Goal: Transaction & Acquisition: Purchase product/service

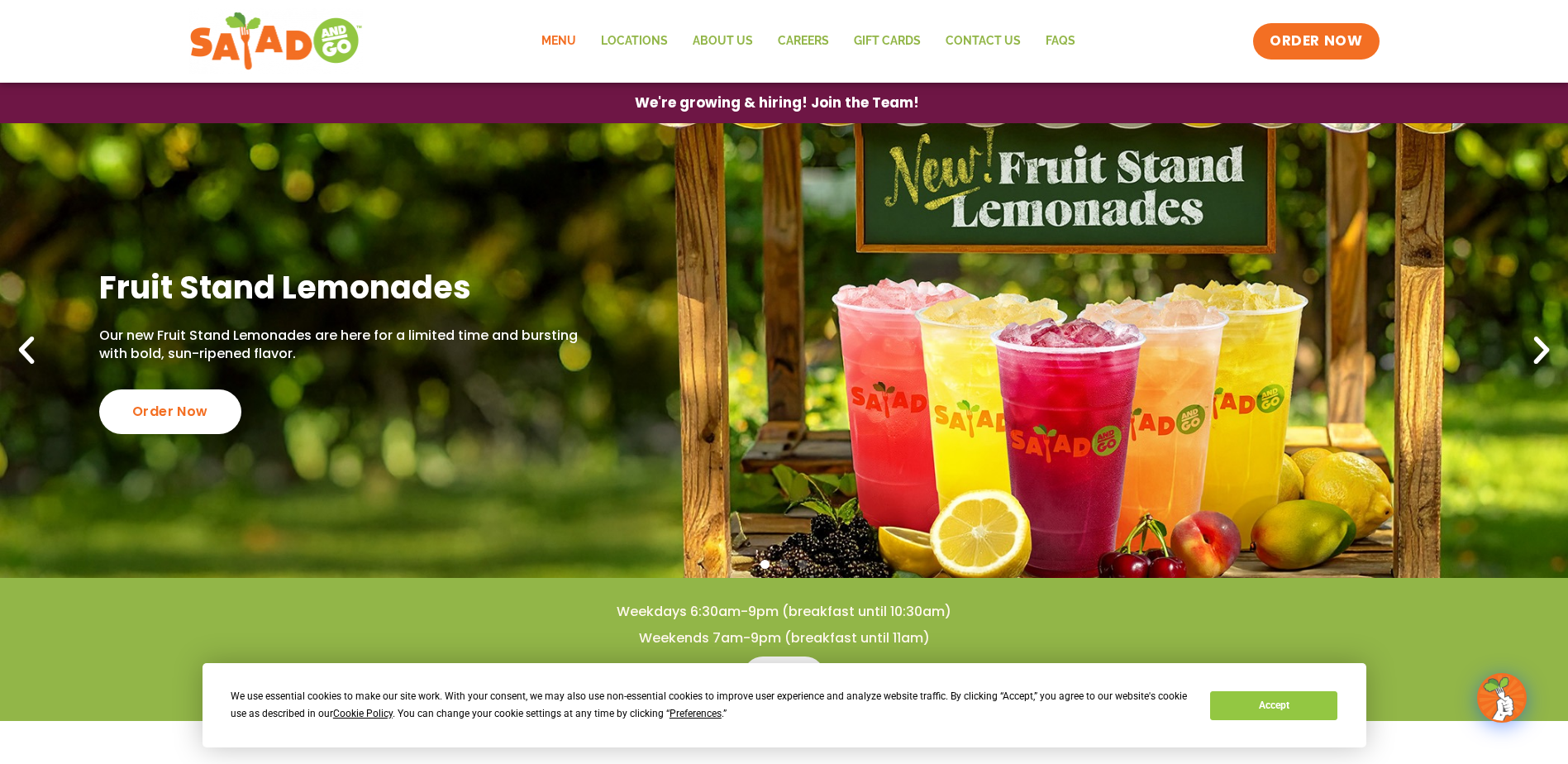
click at [579, 43] on link "Menu" at bounding box center [559, 41] width 59 height 38
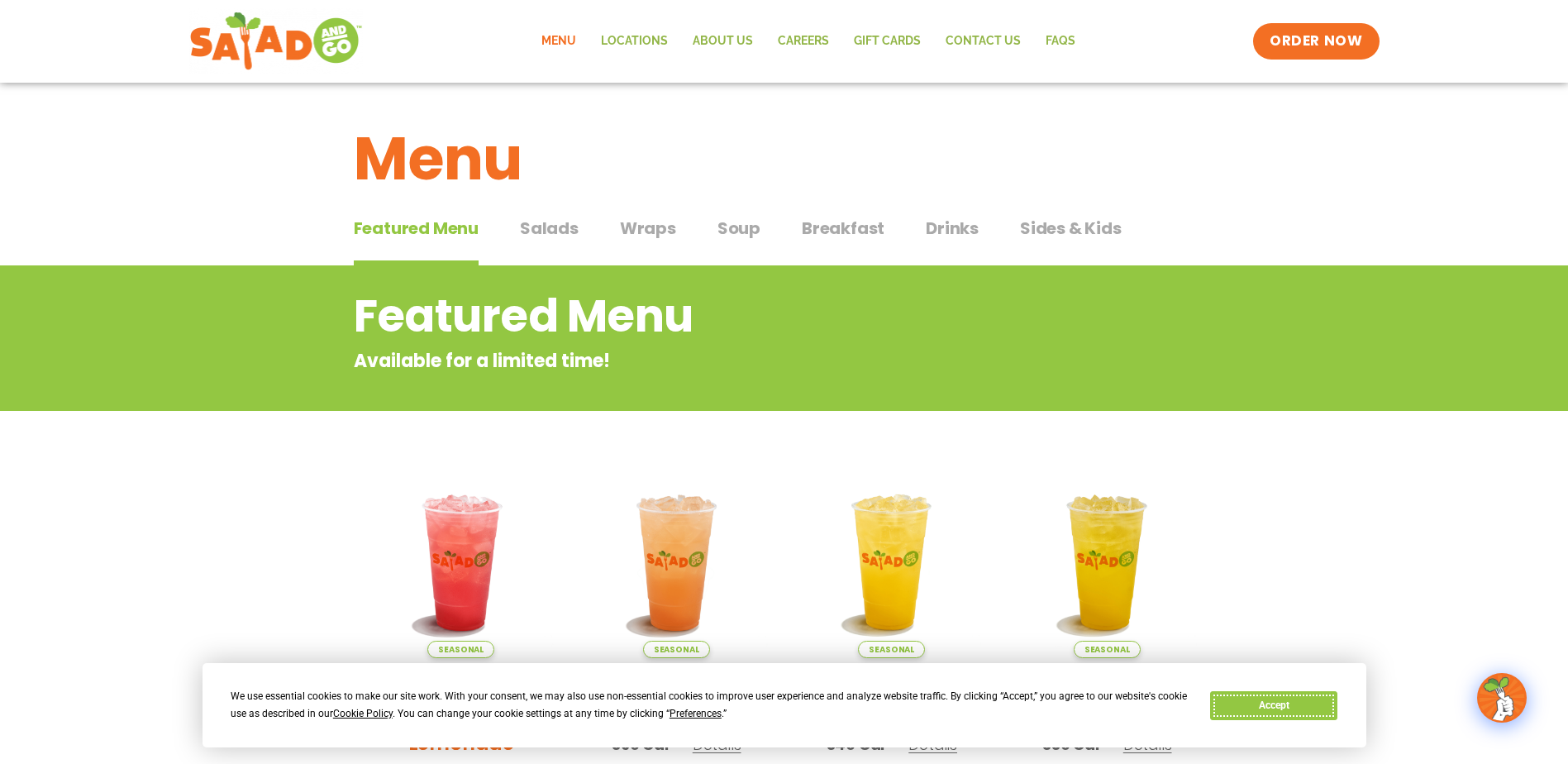
click at [1298, 706] on button "Accept" at bounding box center [1273, 706] width 127 height 29
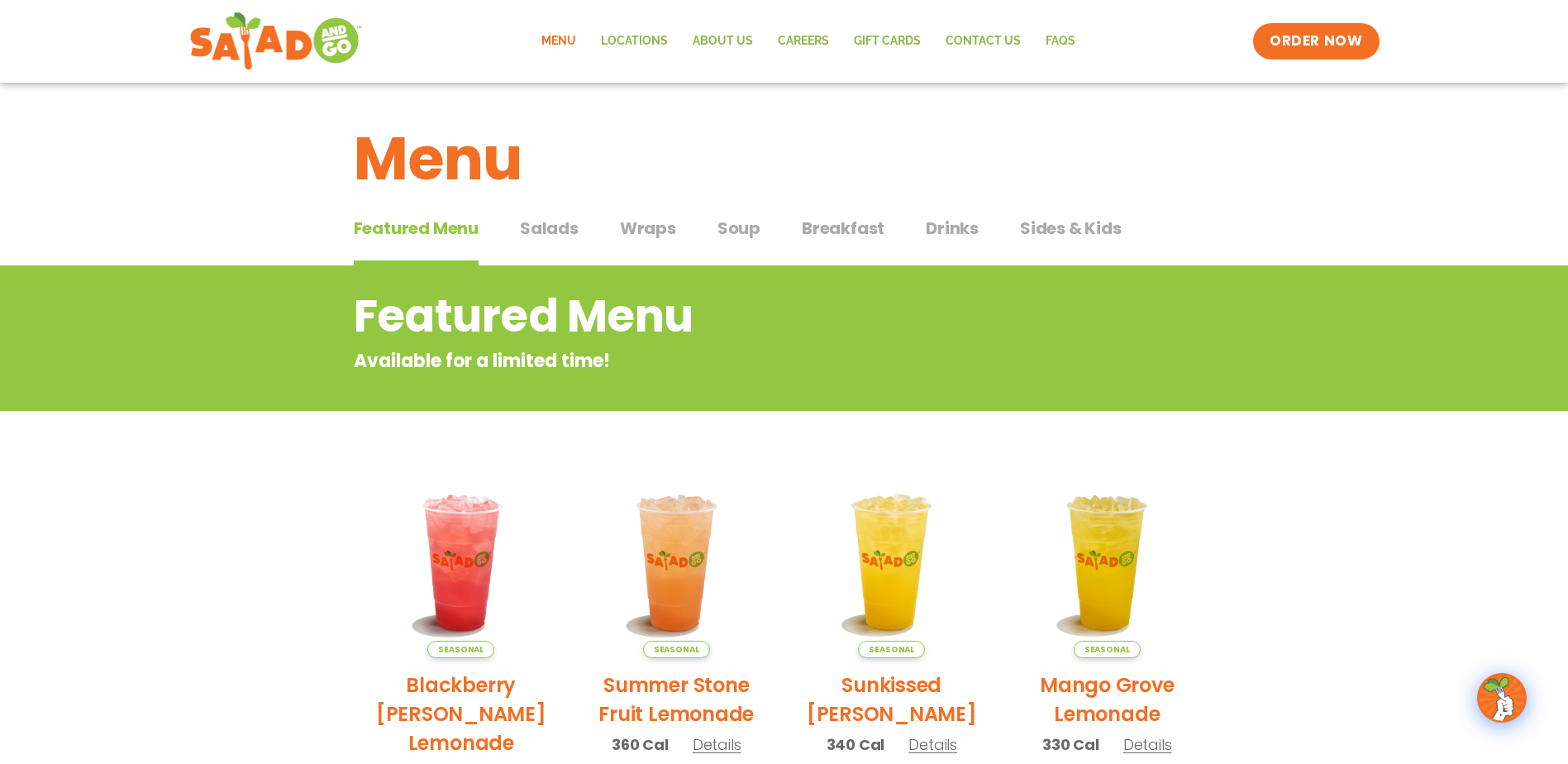
click at [561, 237] on span "Salads" at bounding box center [549, 229] width 58 height 25
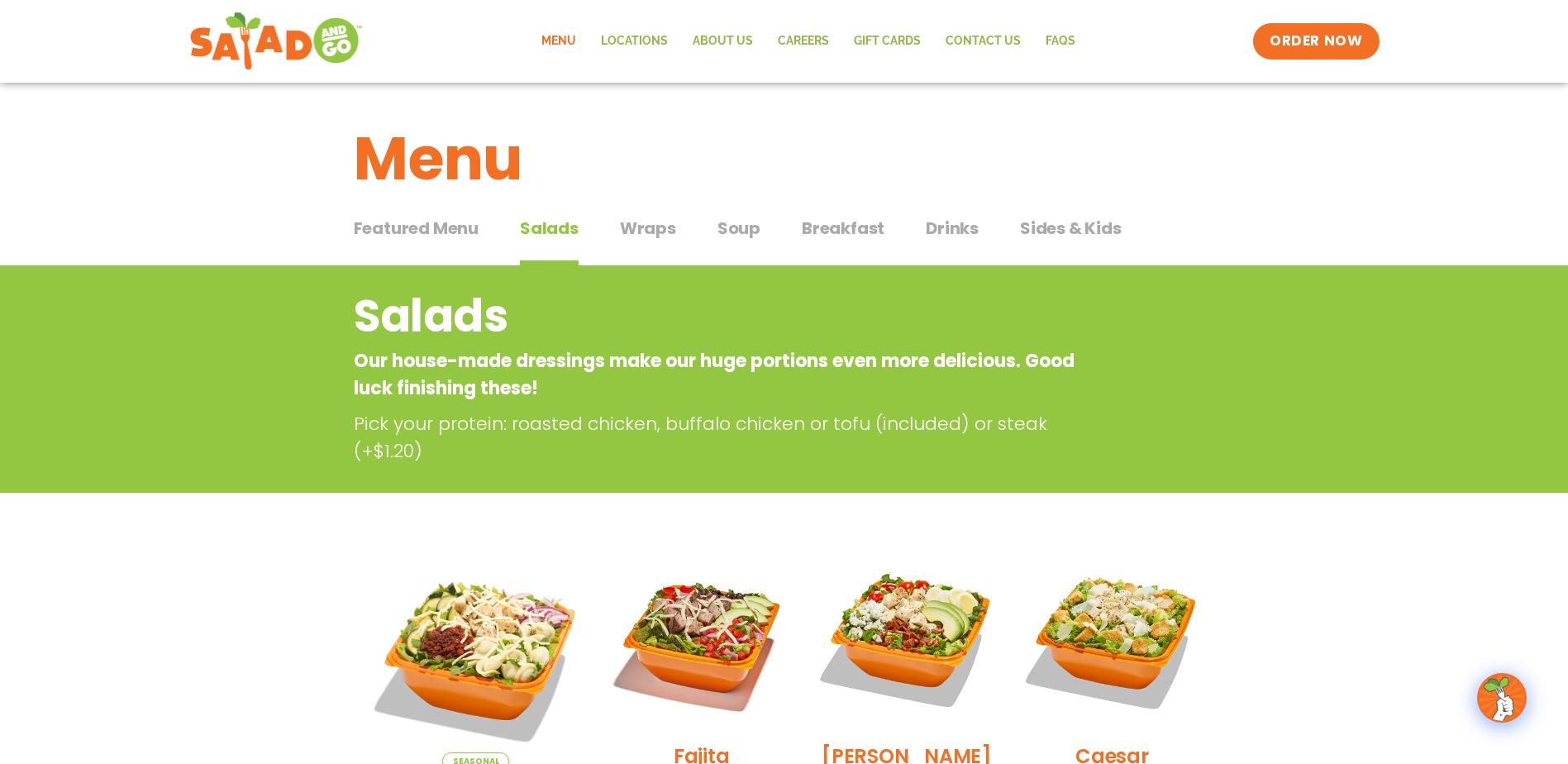
click at [662, 227] on span "Wraps" at bounding box center [648, 229] width 56 height 25
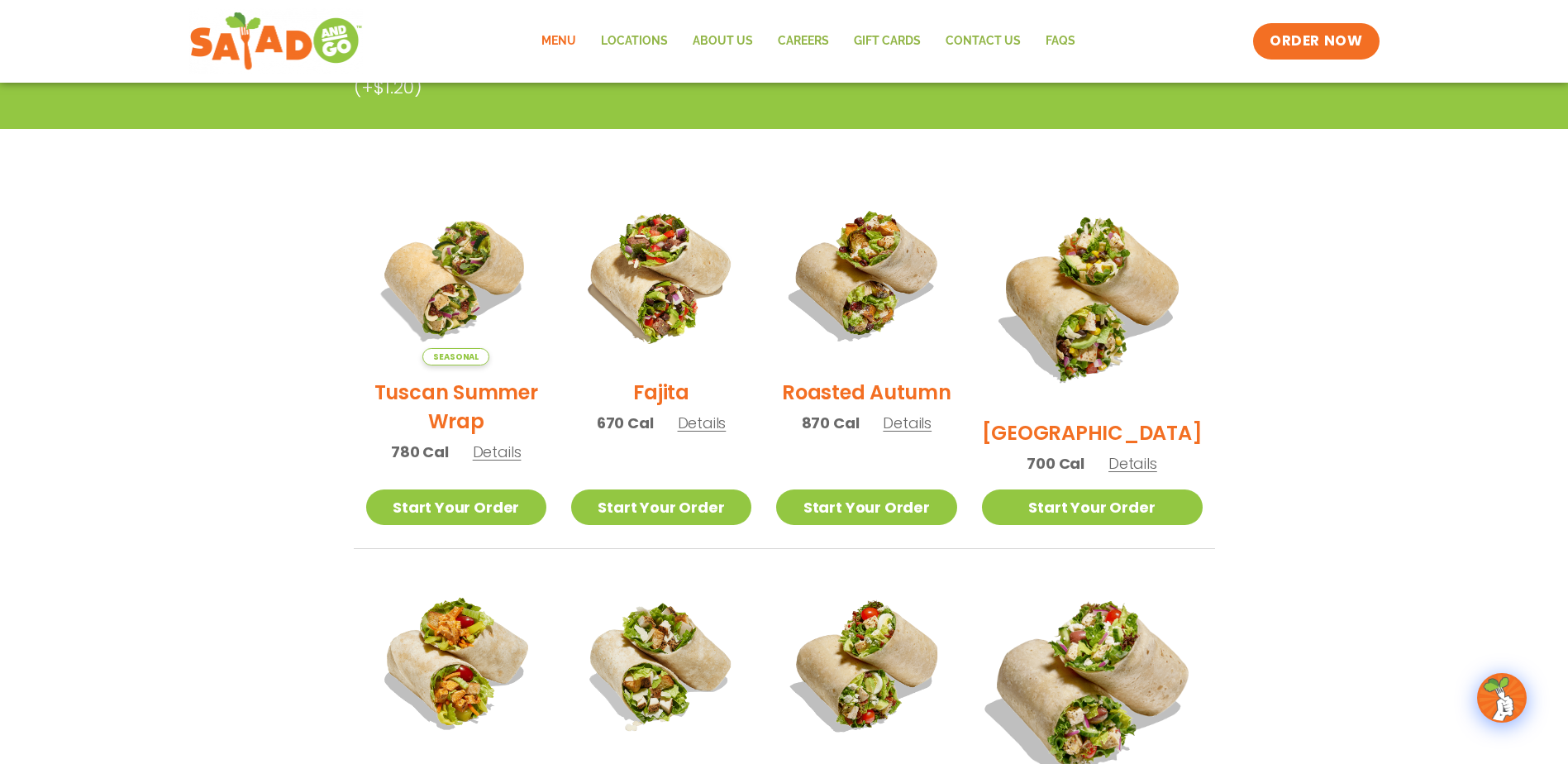
scroll to position [330, 0]
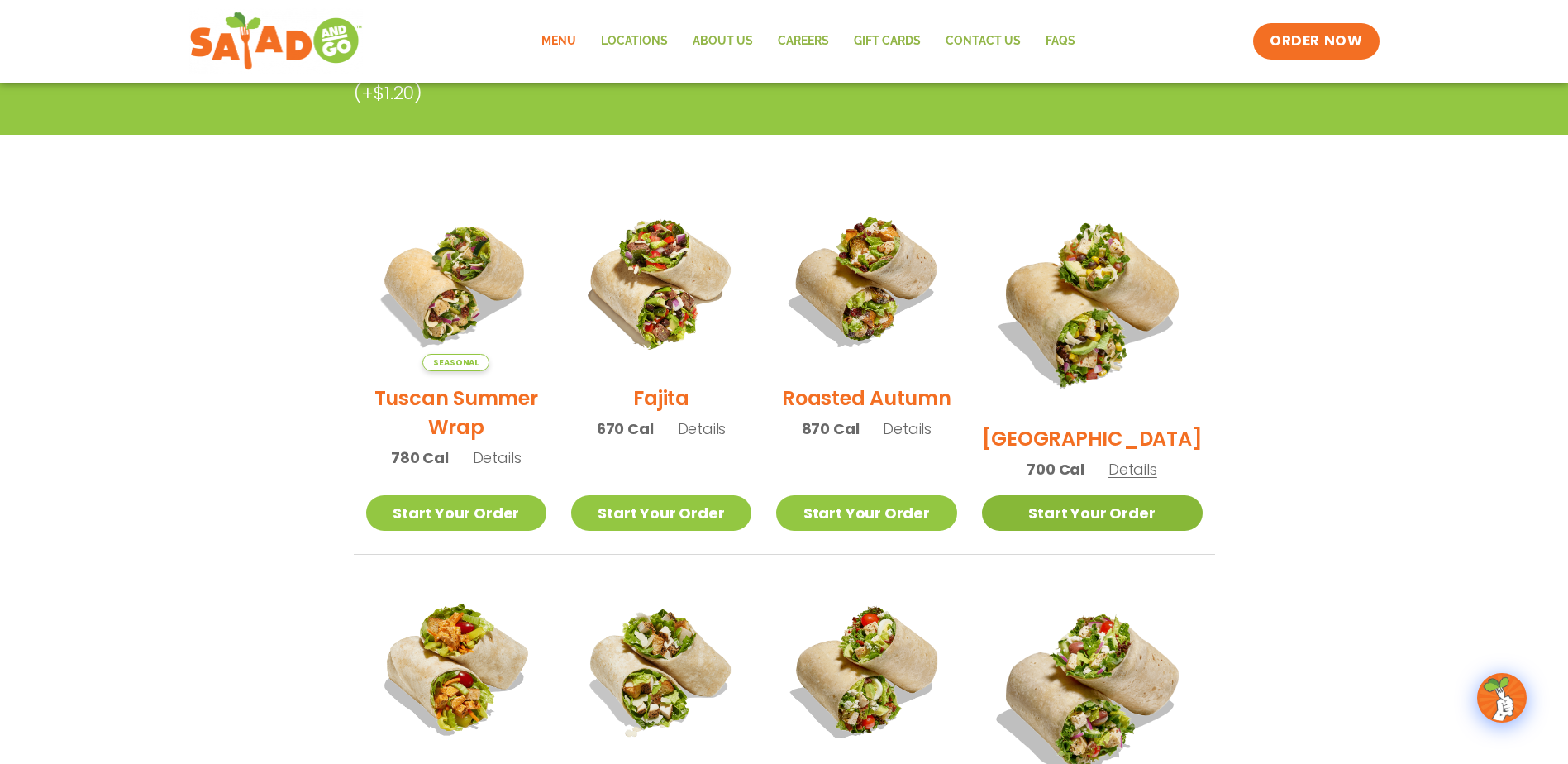
click at [1098, 510] on link "Start Your Order" at bounding box center [1091, 513] width 220 height 36
